Goal: Task Accomplishment & Management: Manage account settings

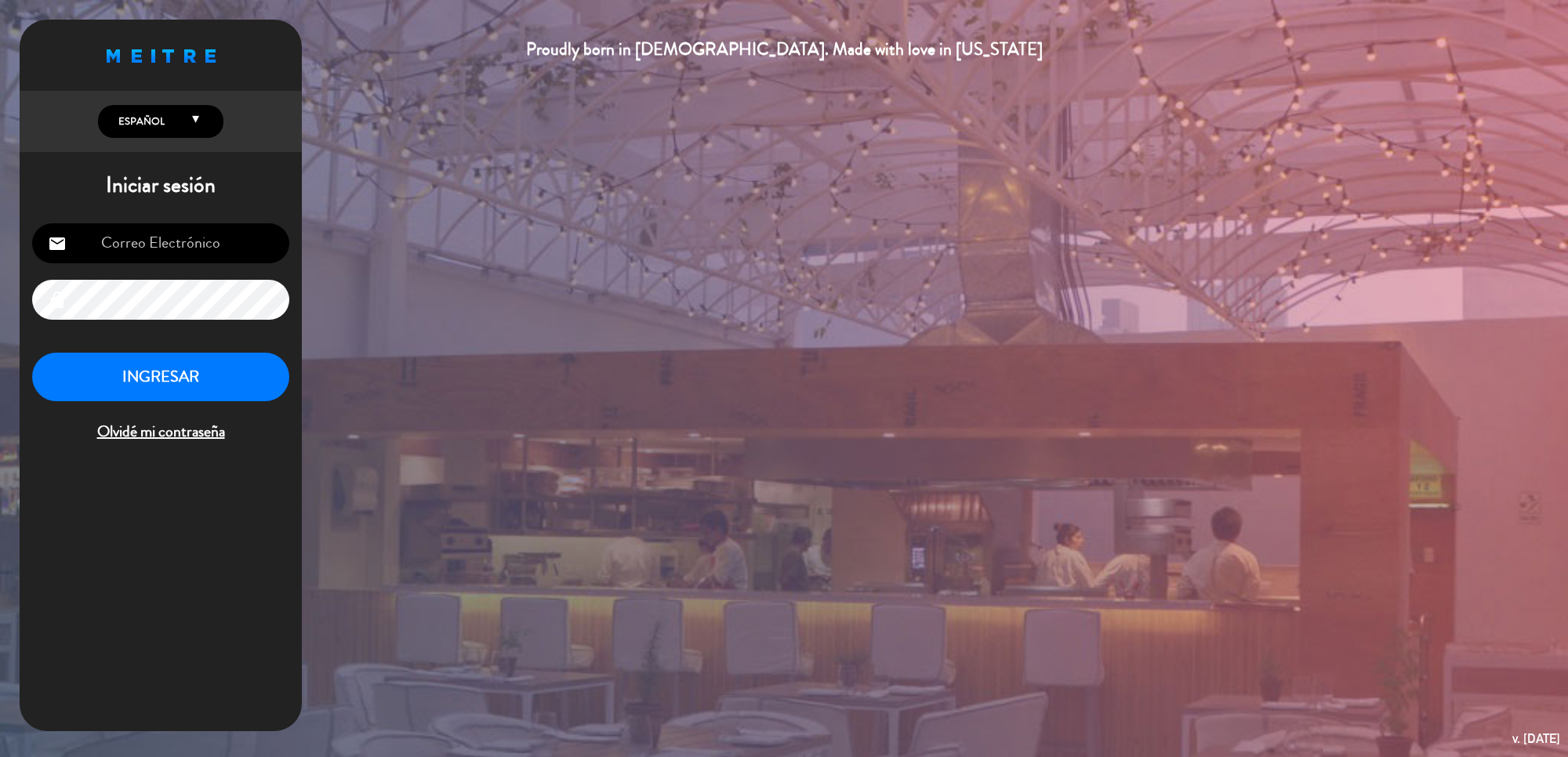
type input "[DOMAIN_NAME][EMAIL_ADDRESS][DOMAIN_NAME]"
click at [196, 401] on button "INGRESAR" at bounding box center [160, 377] width 257 height 49
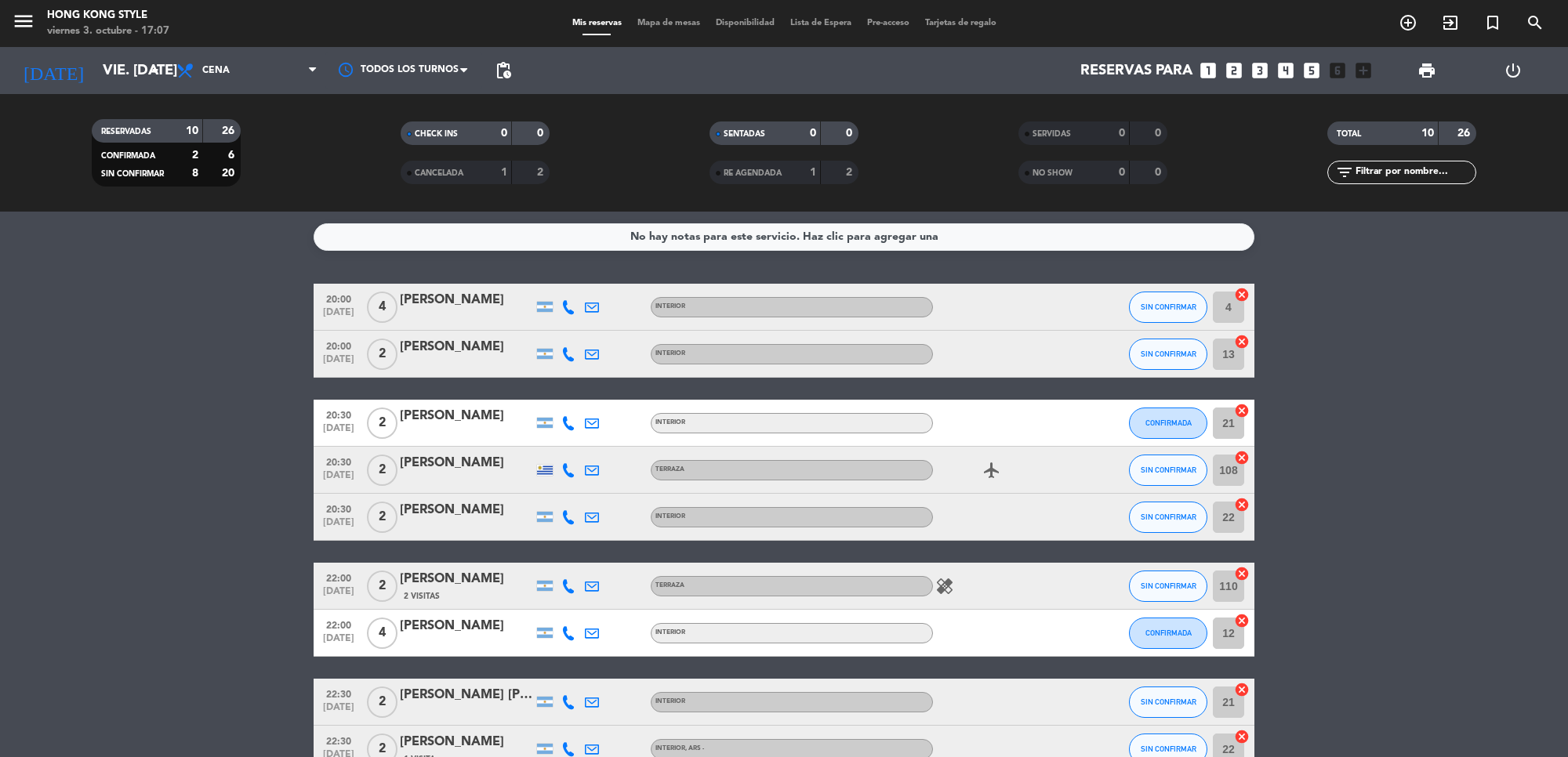
click at [1229, 717] on input "21" at bounding box center [1229, 703] width 31 height 31
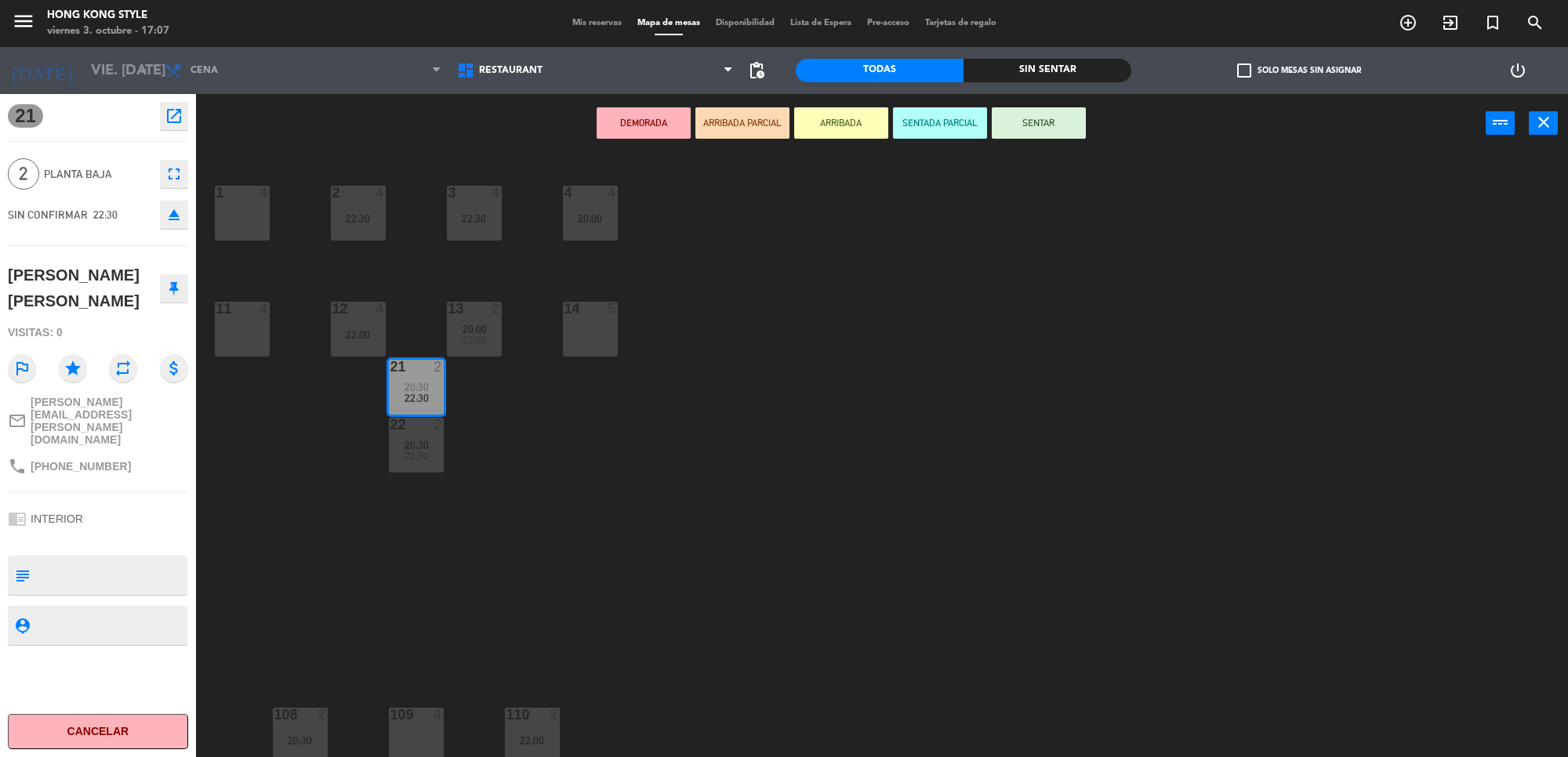
click at [742, 358] on div "1 4 2 4 22:30 3 4 22:30 4 4 20:00 11 4 12 4 22:00 13 2 20:00 22:00 14 5 21 2 20…" at bounding box center [889, 459] width 1356 height 605
click at [588, 22] on span "Mis reservas" at bounding box center [597, 22] width 65 height 9
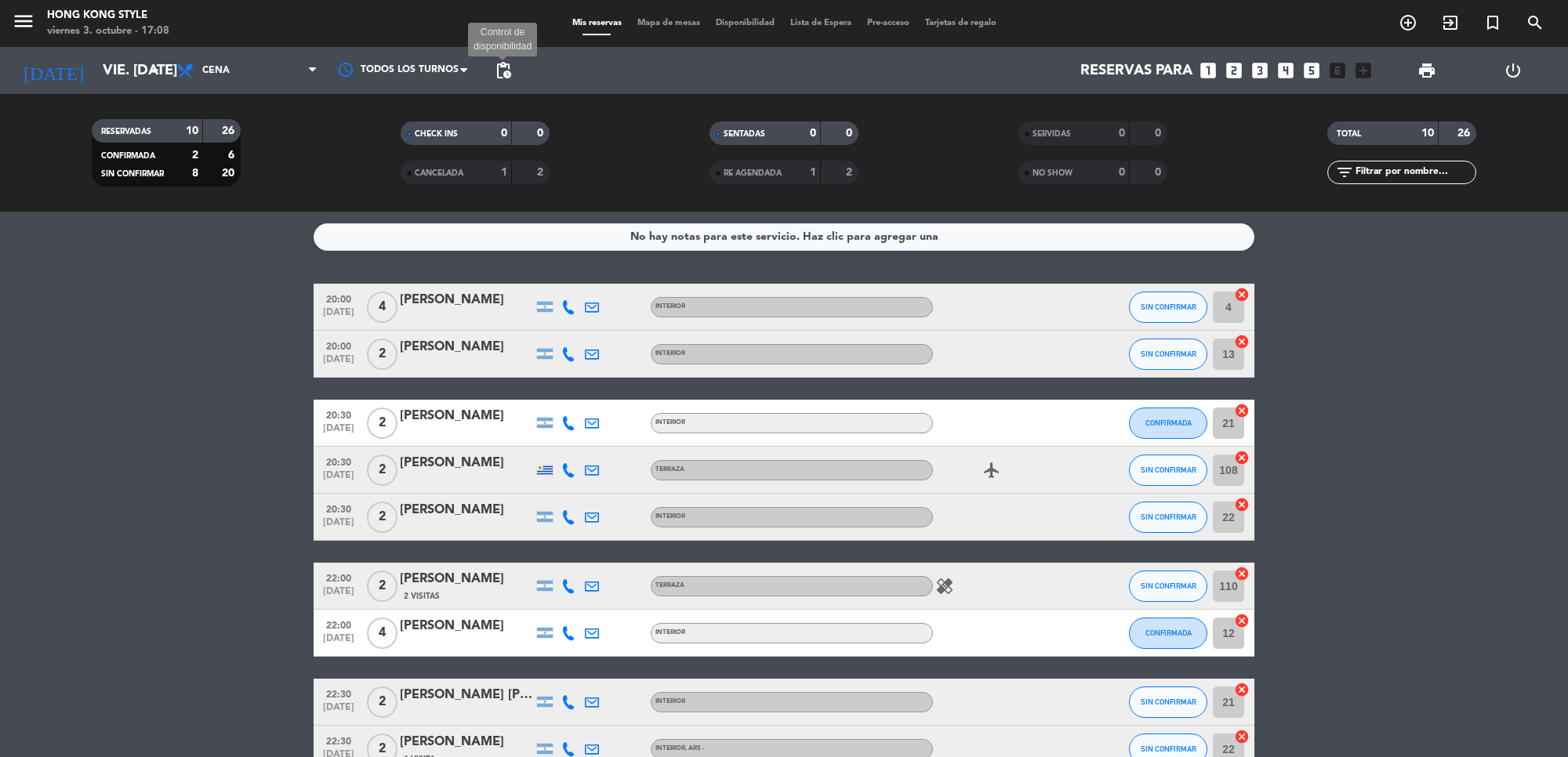
click at [510, 68] on span "pending_actions" at bounding box center [503, 70] width 18 height 18
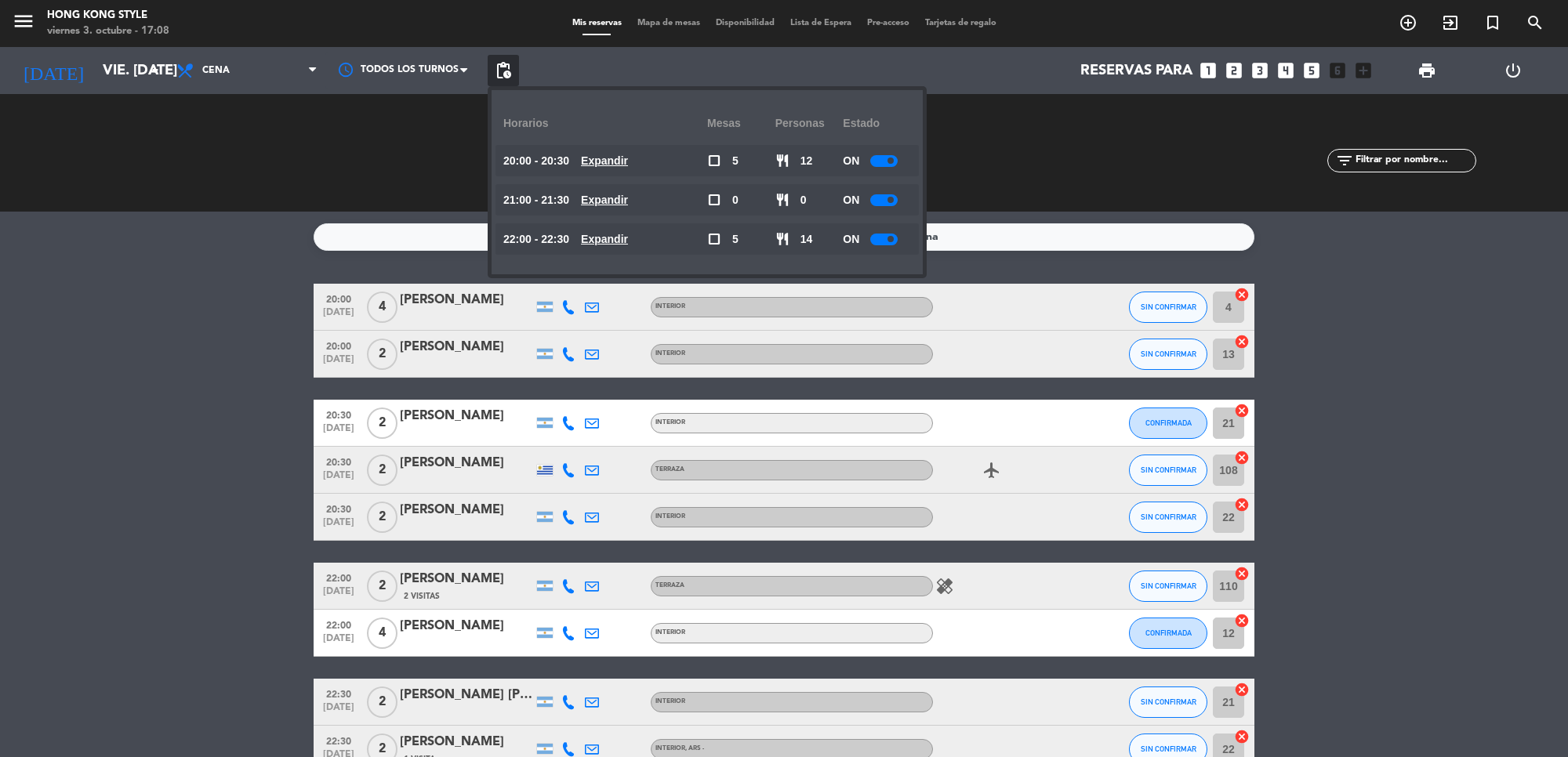
click at [614, 154] on u "Expandir" at bounding box center [605, 160] width 47 height 13
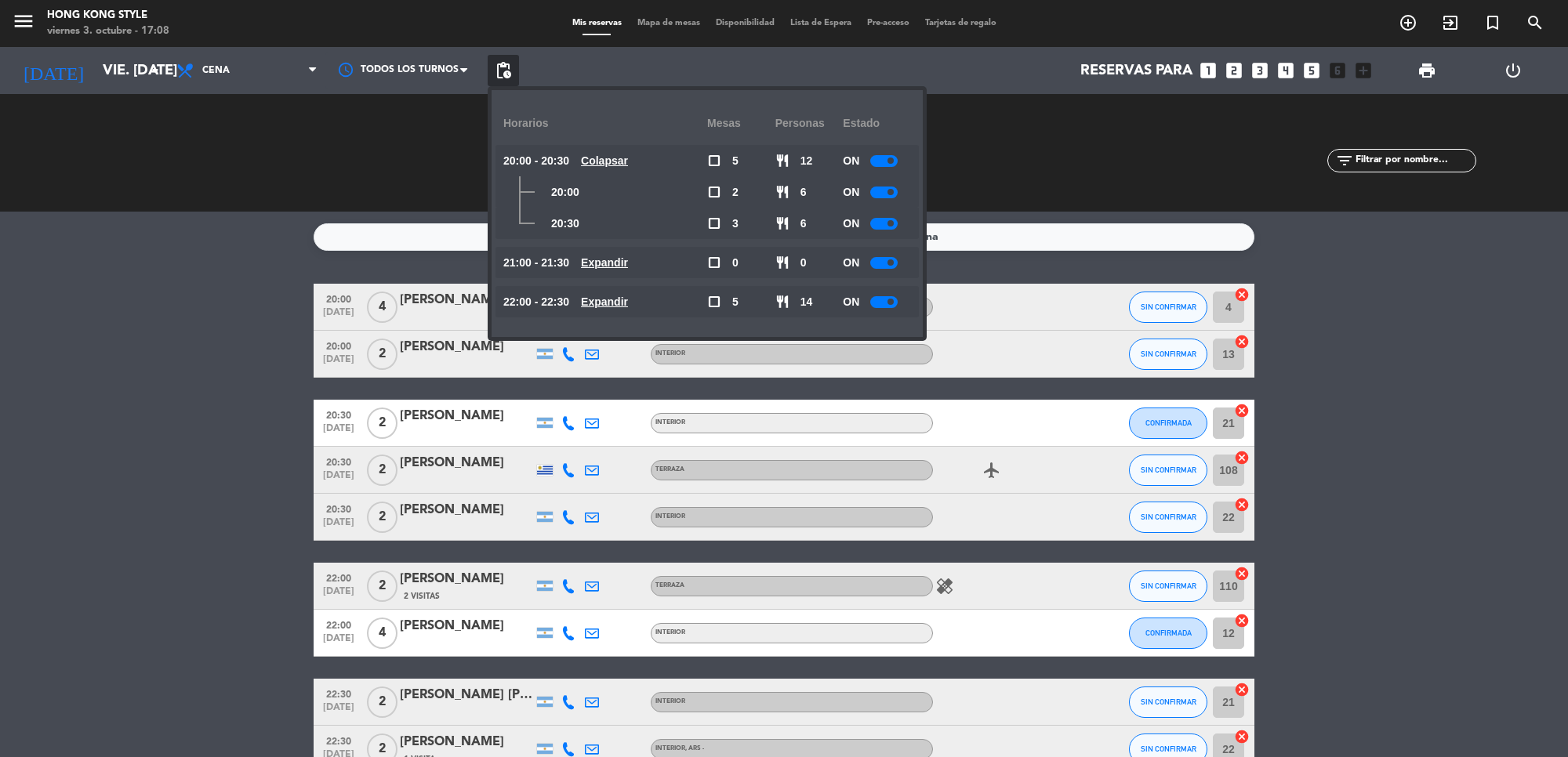
click at [612, 308] on span "Expandir" at bounding box center [605, 302] width 47 height 18
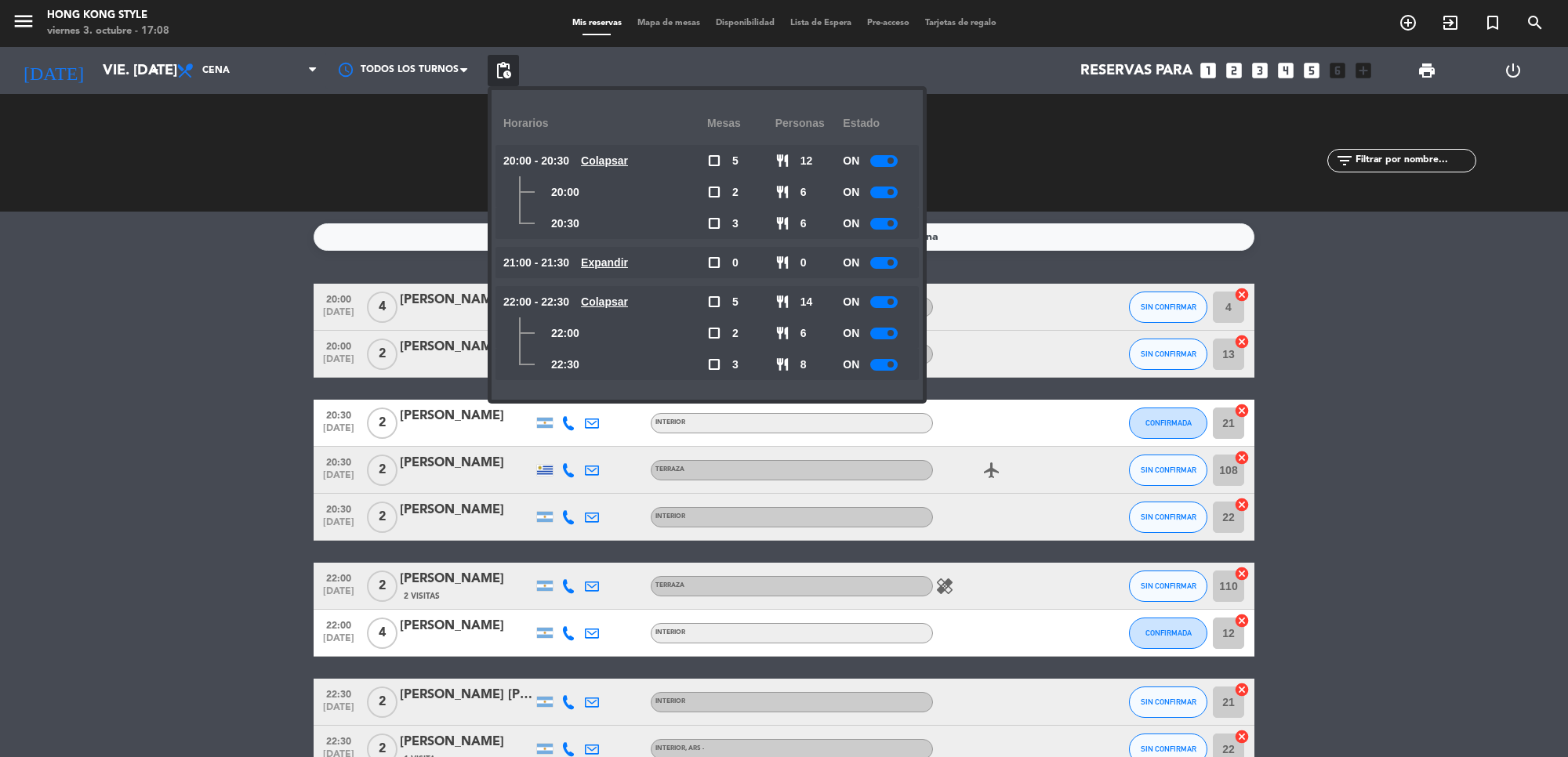
click at [1404, 338] on bookings-row "20:00 [DATE] 4 [PERSON_NAME] INTERIOR SIN CONFIRMAR 4 cancel 20:00 [DATE] 2 [PE…" at bounding box center [784, 551] width 1568 height 536
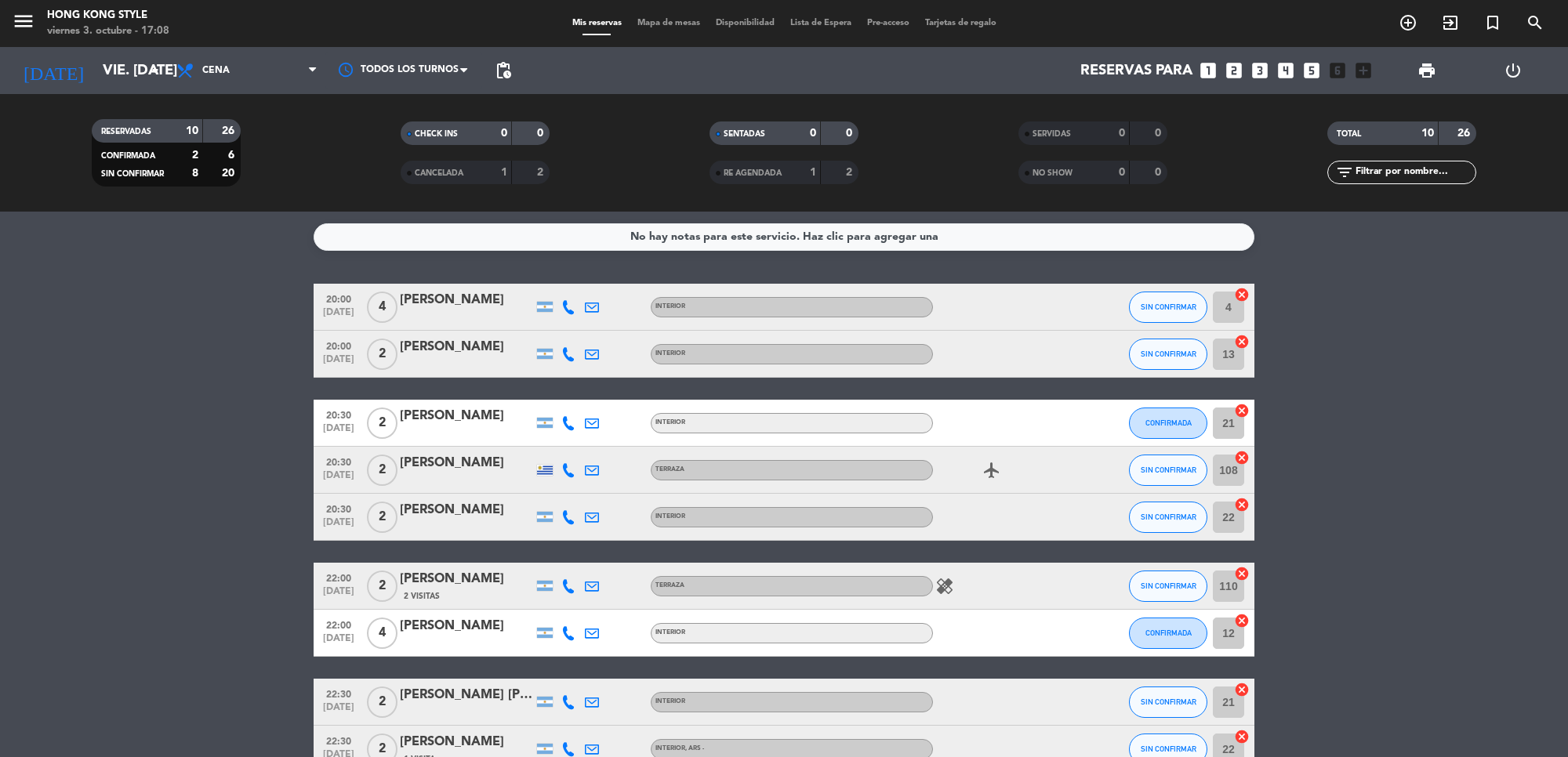
click at [939, 576] on icon "healing" at bounding box center [945, 585] width 18 height 18
click at [1029, 563] on div "healing Intolerancia a la lactosa" at bounding box center [1003, 586] width 141 height 47
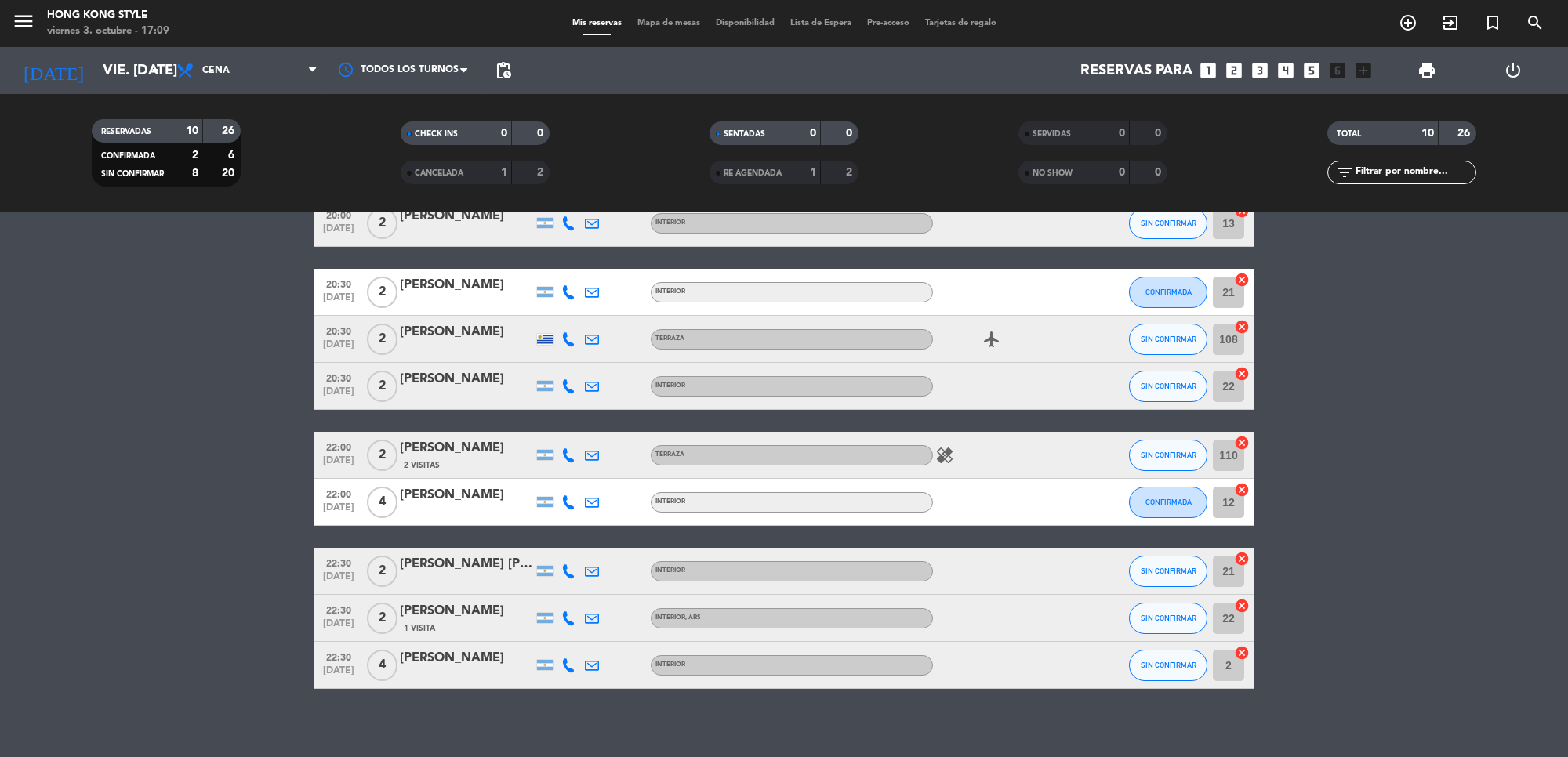
scroll to position [141, 0]
